Goal: Task Accomplishment & Management: Use online tool/utility

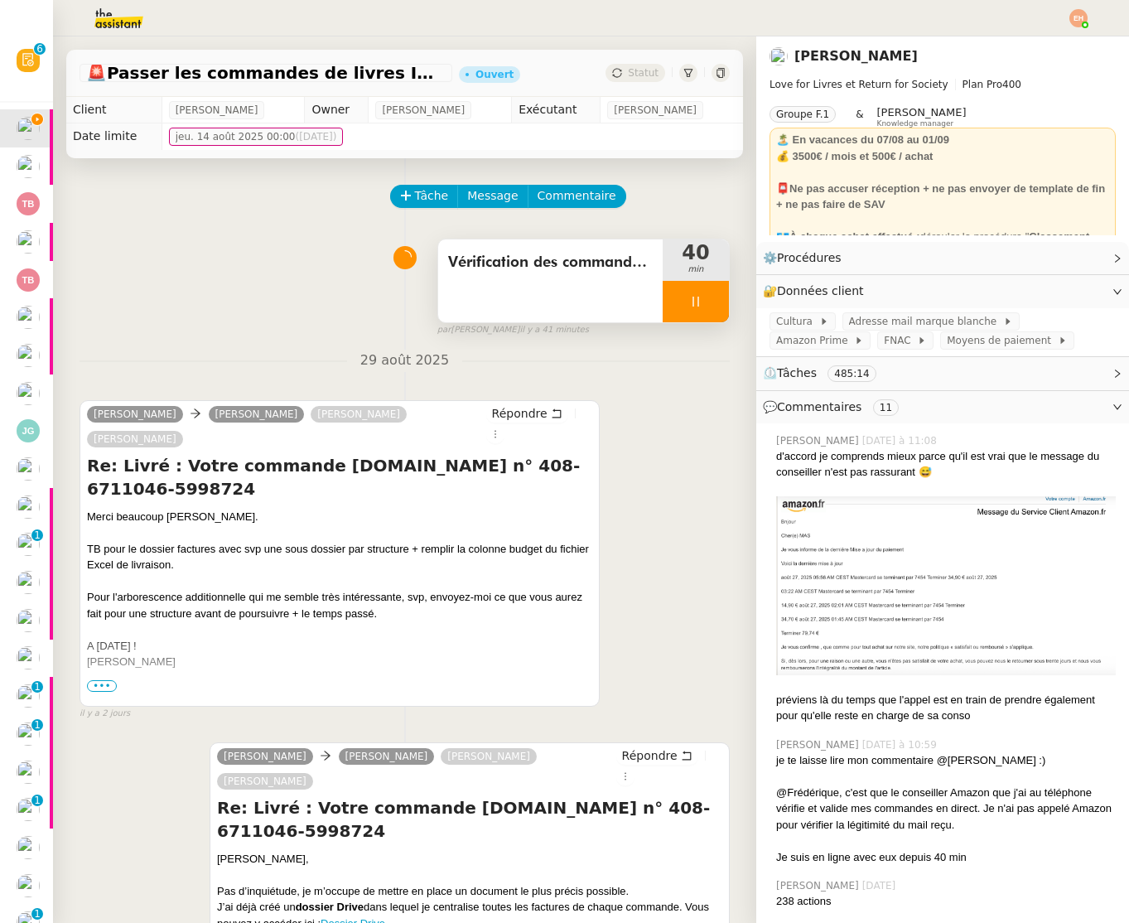
click at [707, 306] on div at bounding box center [696, 301] width 66 height 41
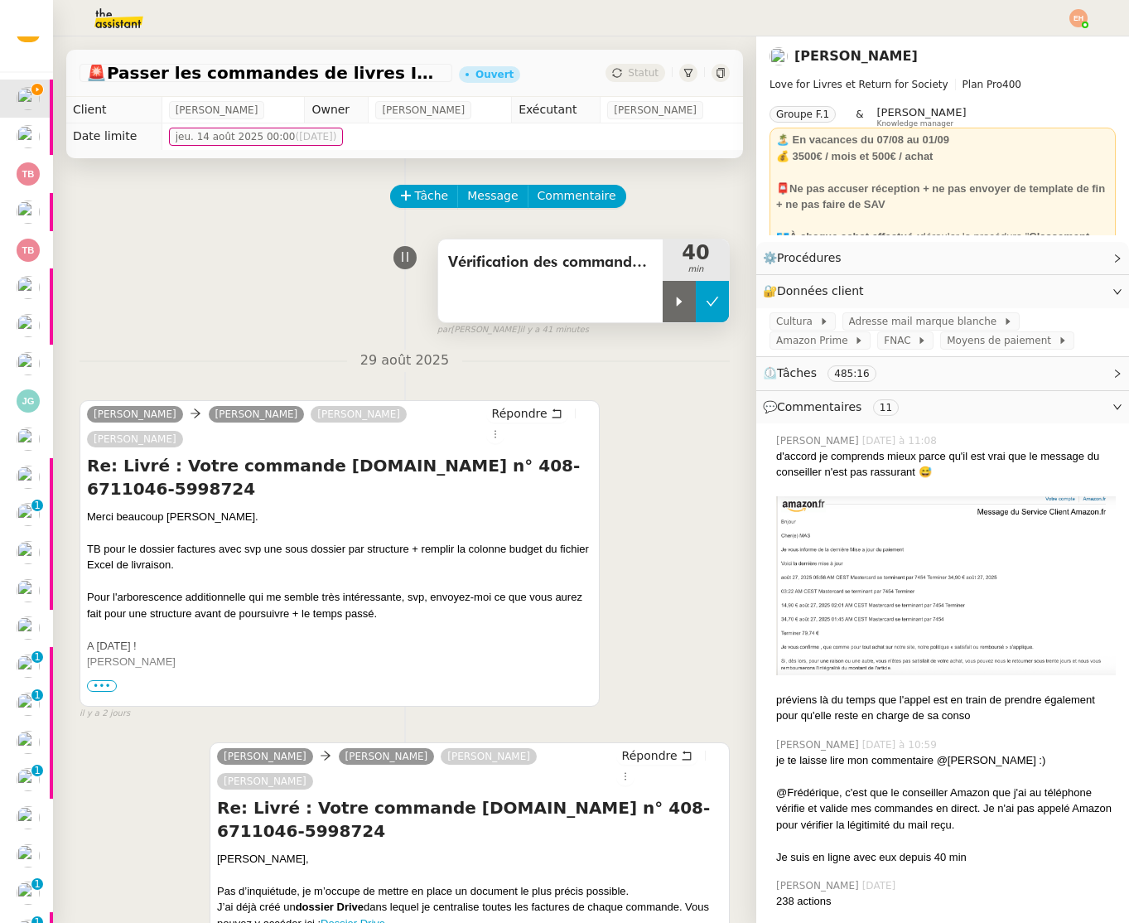
click at [712, 304] on icon at bounding box center [712, 301] width 13 height 13
click at [703, 301] on button at bounding box center [696, 301] width 66 height 41
click at [670, 301] on div at bounding box center [679, 301] width 33 height 41
click at [1077, 27] on body "Révision 0 1 2 3 4 5 6 7 8 9 Mes demandes Passer les commandes de livres Impact…" at bounding box center [564, 461] width 1129 height 923
click at [1048, 46] on div "[PERSON_NAME]" at bounding box center [942, 56] width 346 height 27
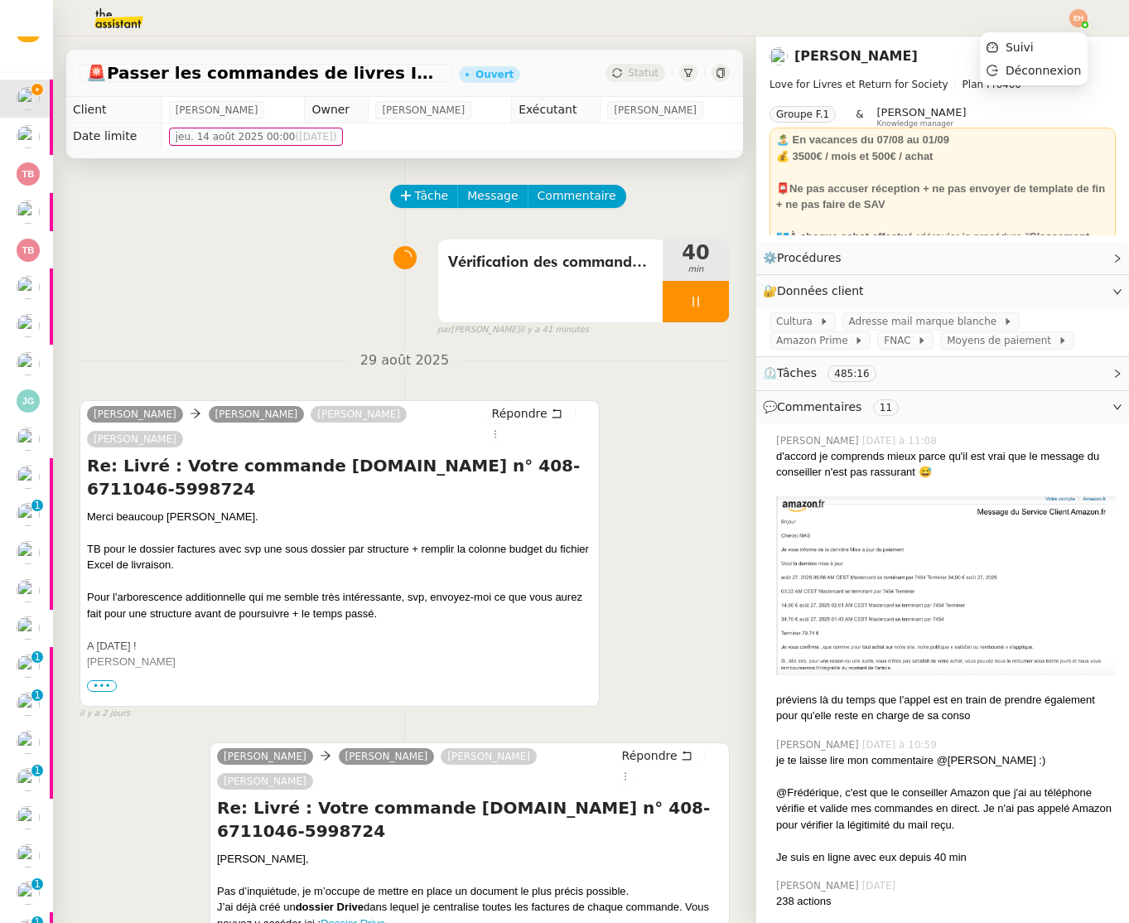
click at [1079, 22] on img at bounding box center [1078, 18] width 18 height 18
click at [1029, 45] on span "Suivi" at bounding box center [1019, 47] width 28 height 13
click at [690, 310] on div at bounding box center [696, 301] width 66 height 41
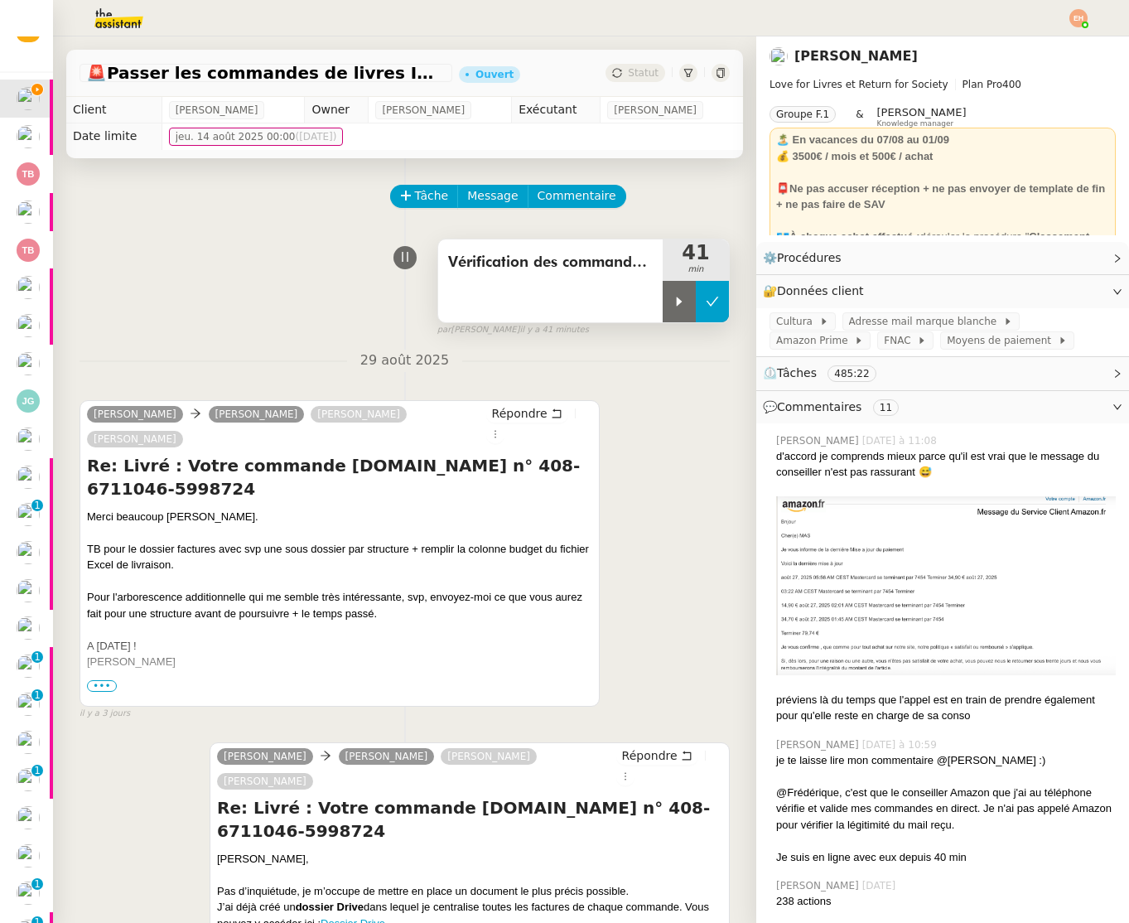
click at [719, 307] on button at bounding box center [712, 301] width 33 height 41
click at [1075, 14] on img at bounding box center [1078, 18] width 18 height 18
click at [1051, 46] on li "Suivi" at bounding box center [1034, 47] width 108 height 23
click at [884, 345] on span "FNAC" at bounding box center [900, 340] width 33 height 17
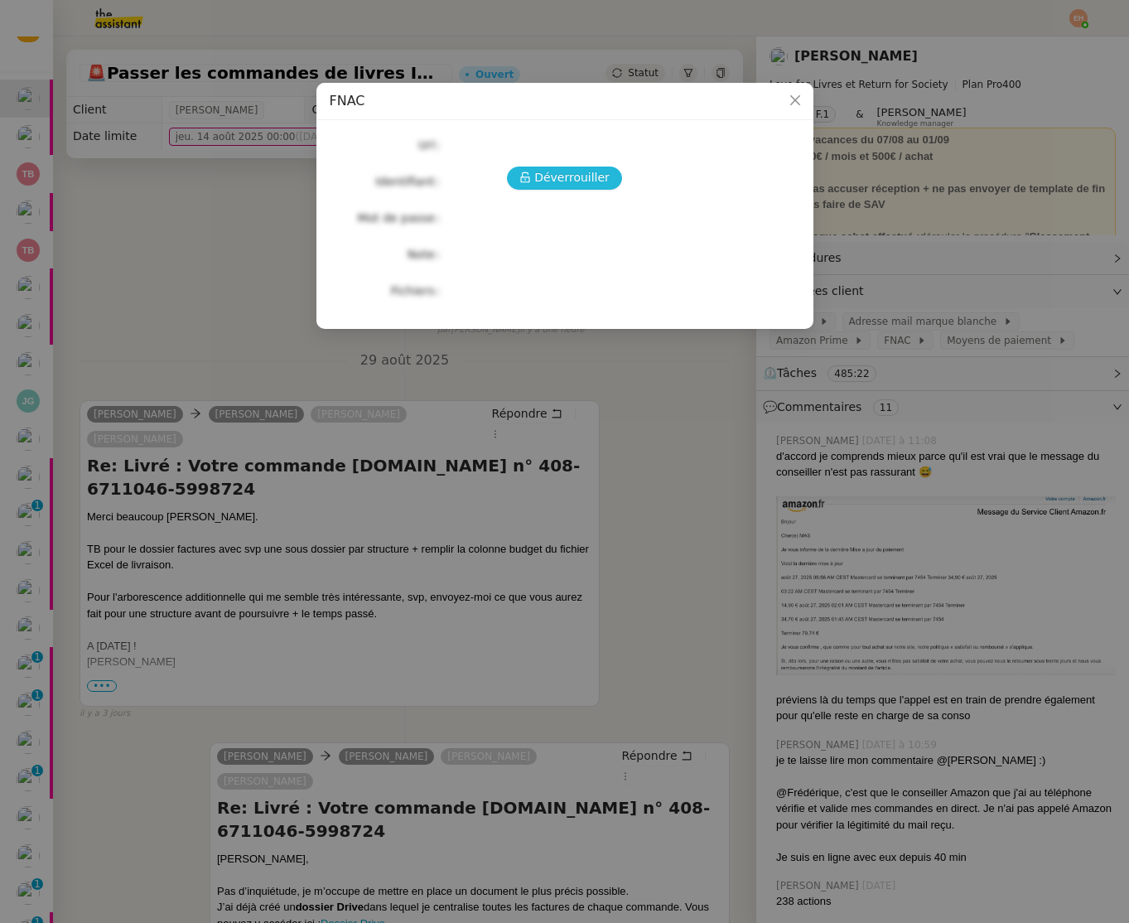
click at [560, 177] on span "Déverrouiller" at bounding box center [571, 177] width 75 height 19
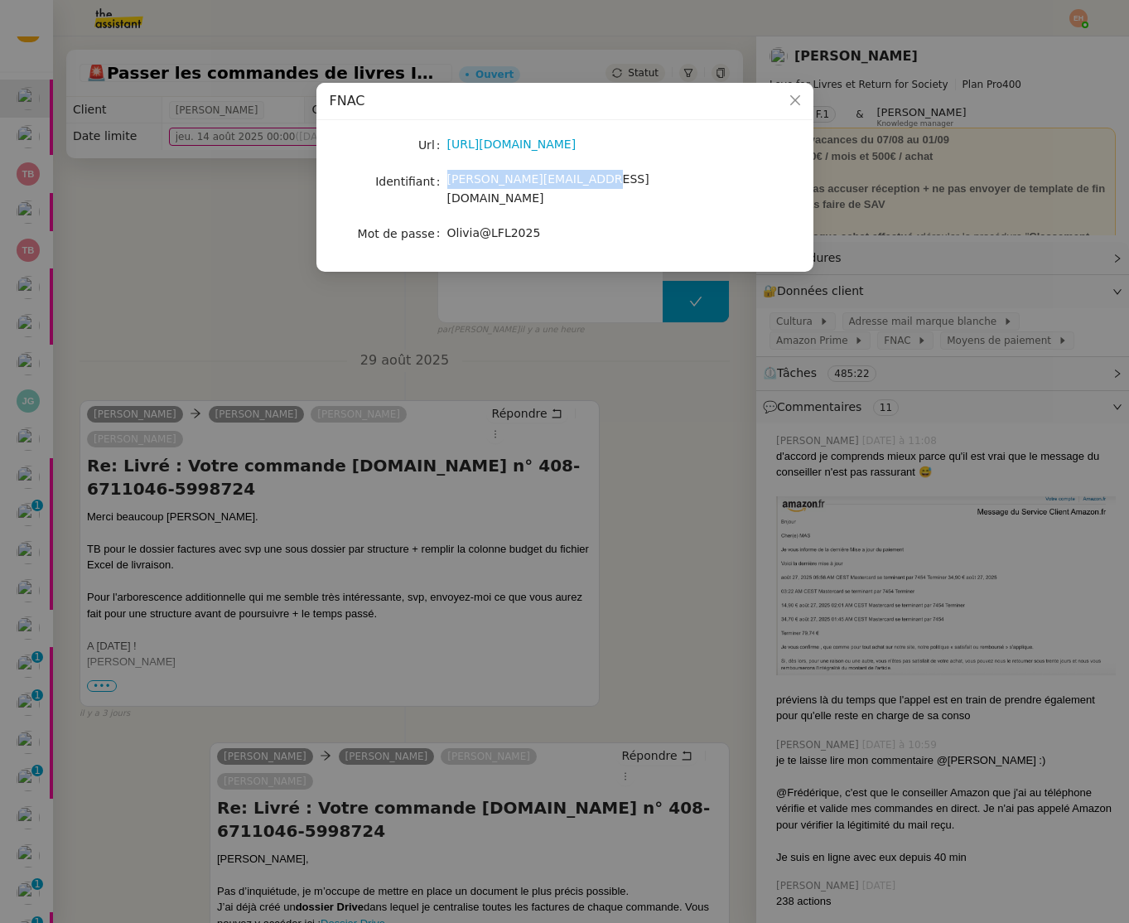
drag, startPoint x: 580, startPoint y: 184, endPoint x: 447, endPoint y: 180, distance: 132.6
click at [447, 180] on div "[PERSON_NAME][EMAIL_ADDRESS][DOMAIN_NAME]" at bounding box center [584, 189] width 274 height 39
copy span "[PERSON_NAME][EMAIL_ADDRESS][DOMAIN_NAME]"
drag, startPoint x: 539, startPoint y: 214, endPoint x: 440, endPoint y: 118, distance: 138.2
click at [450, 224] on div "Olivia@LFL2025" at bounding box center [584, 233] width 274 height 19
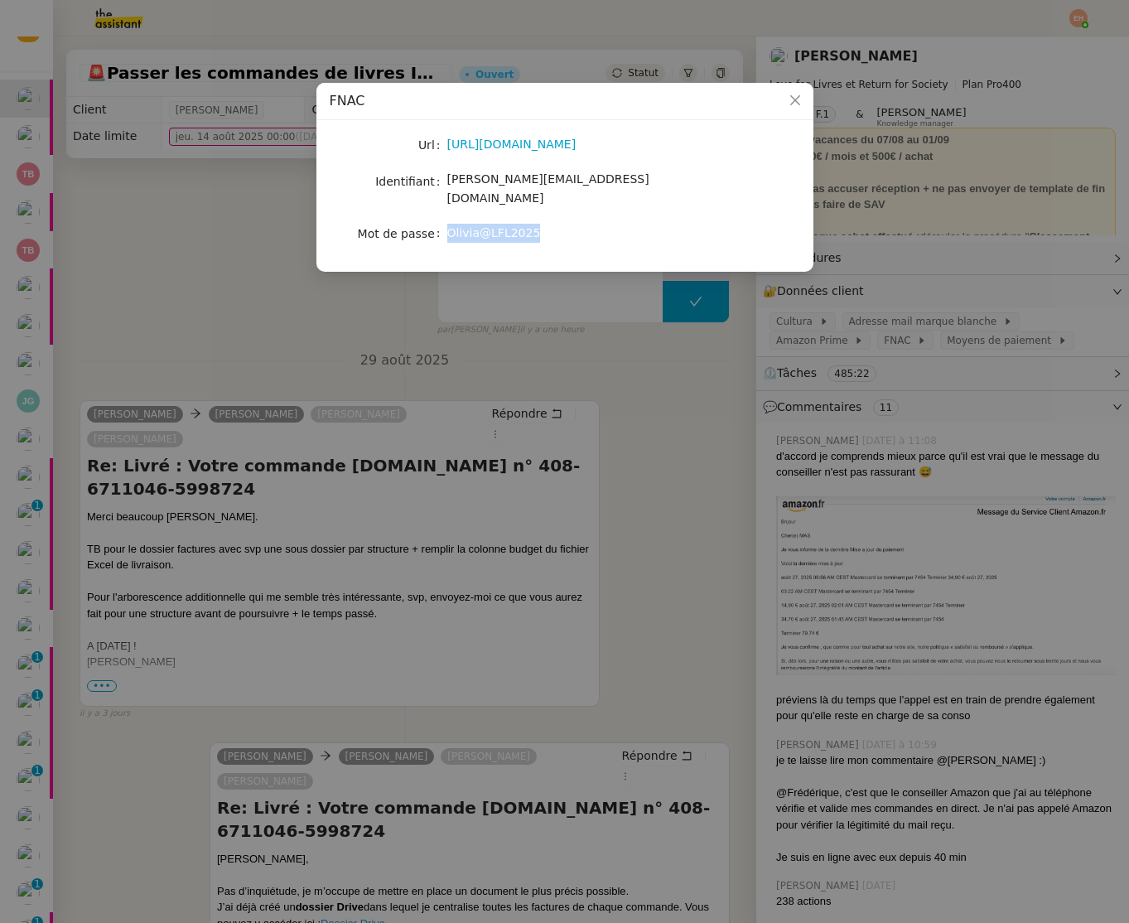
copy span "Olivia@LFL2025"
click at [196, 268] on nz-modal-container "FNAC Url [URL][DOMAIN_NAME] Identifiant [PERSON_NAME][EMAIL_ADDRESS][DOMAIN_NAM…" at bounding box center [564, 461] width 1129 height 923
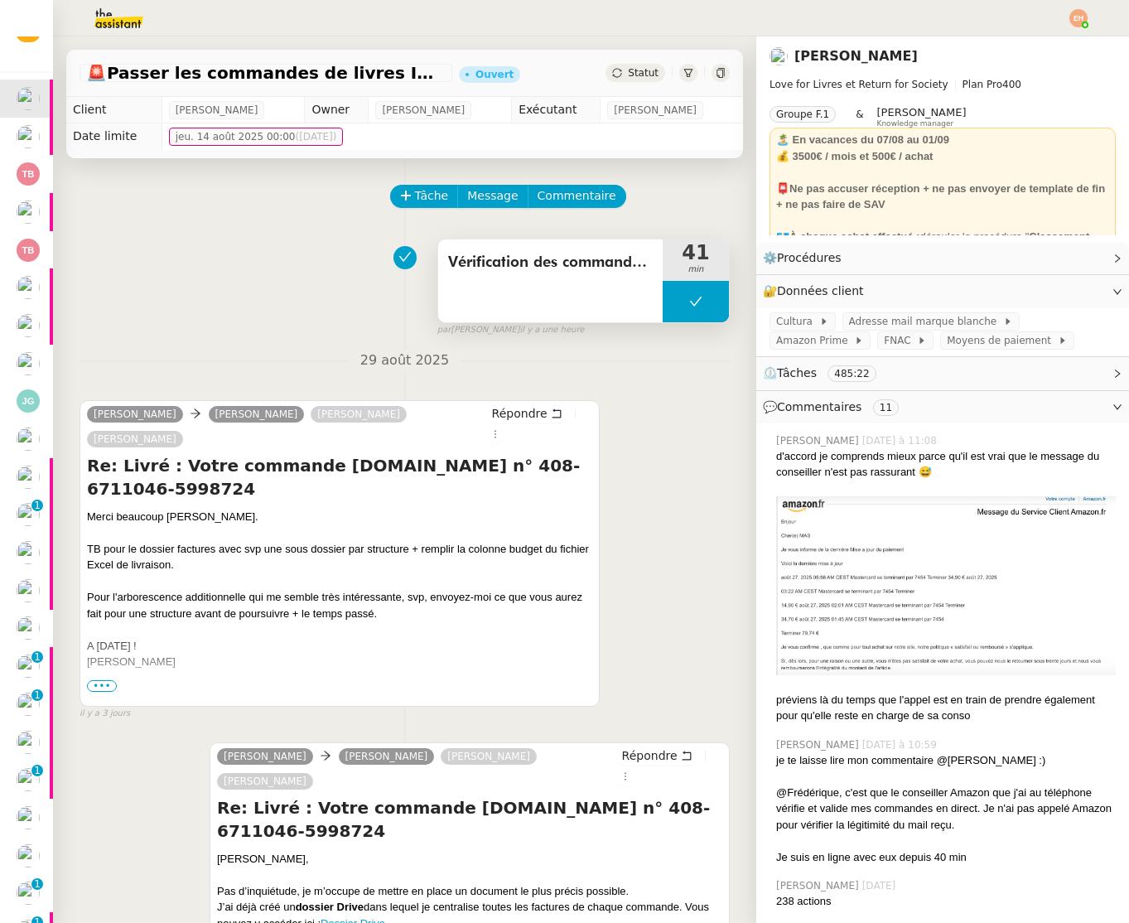
click at [689, 293] on button at bounding box center [696, 301] width 66 height 41
click at [683, 317] on div at bounding box center [679, 301] width 33 height 41
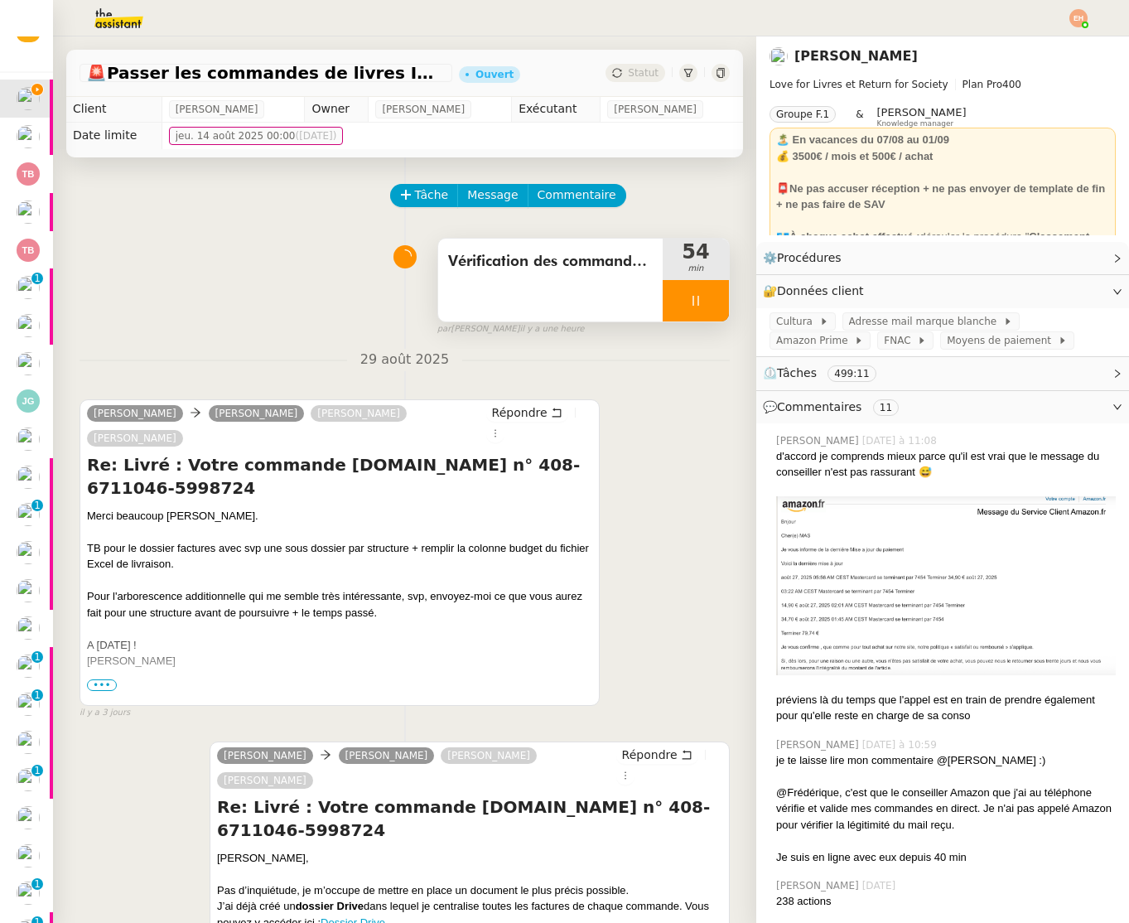
click at [711, 290] on div at bounding box center [696, 300] width 66 height 41
click at [663, 303] on div at bounding box center [679, 300] width 33 height 41
